Goal: Task Accomplishment & Management: Complete application form

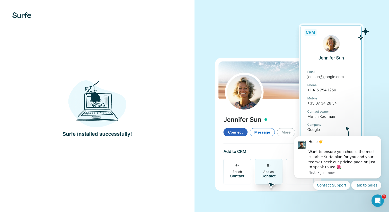
click at [140, 104] on div "Surfe installed successfully!" at bounding box center [97, 105] width 174 height 63
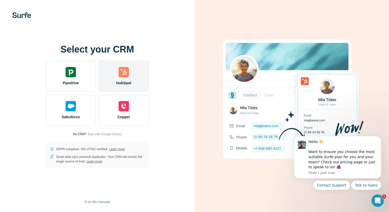
click at [123, 70] on img at bounding box center [123, 72] width 10 height 10
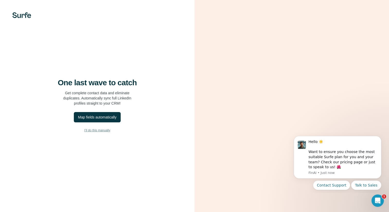
click at [107, 130] on span "I’ll do this manually" at bounding box center [97, 130] width 26 height 5
